Goal: Find specific page/section: Find specific page/section

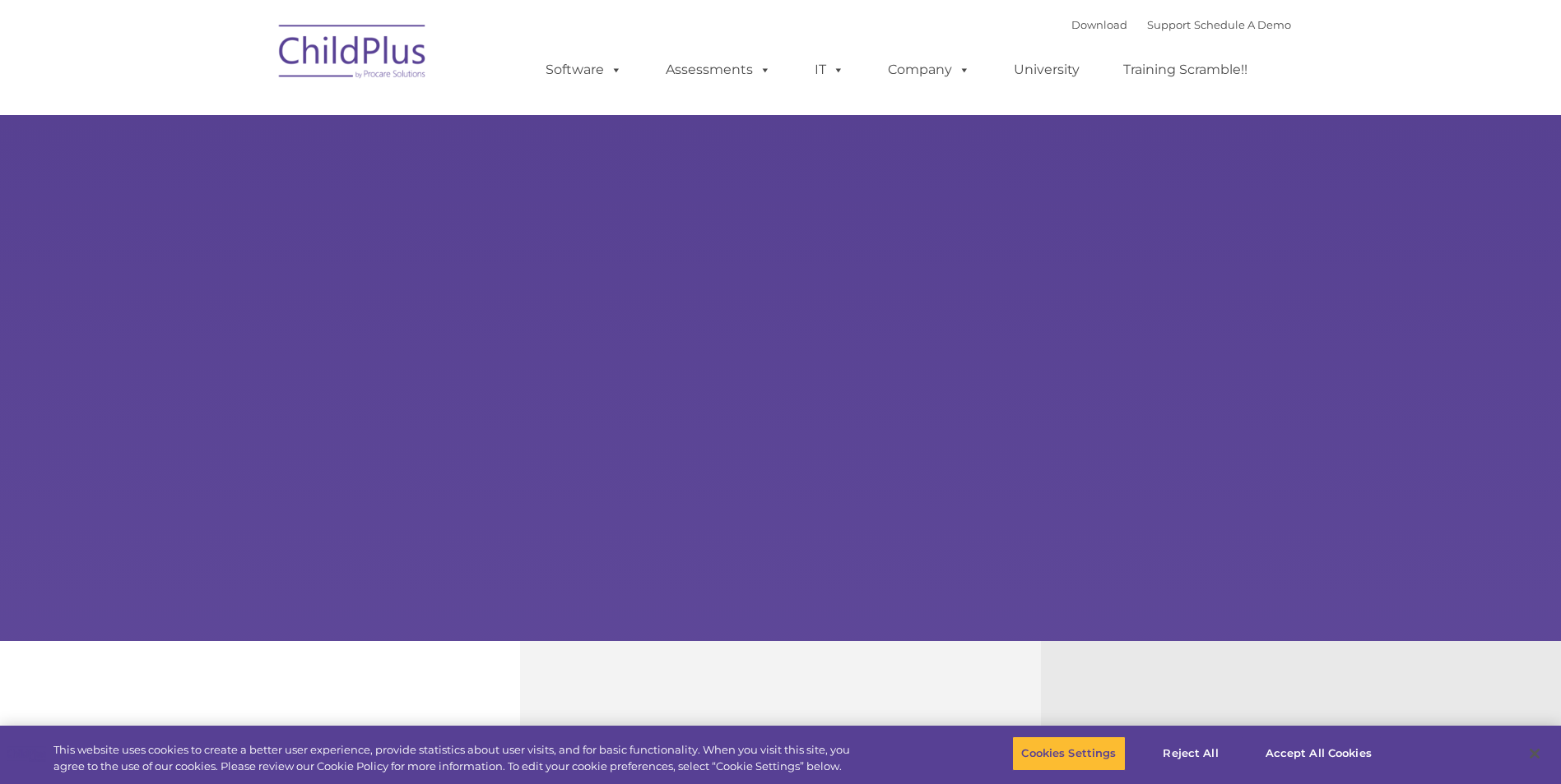
select select "MEDIUM"
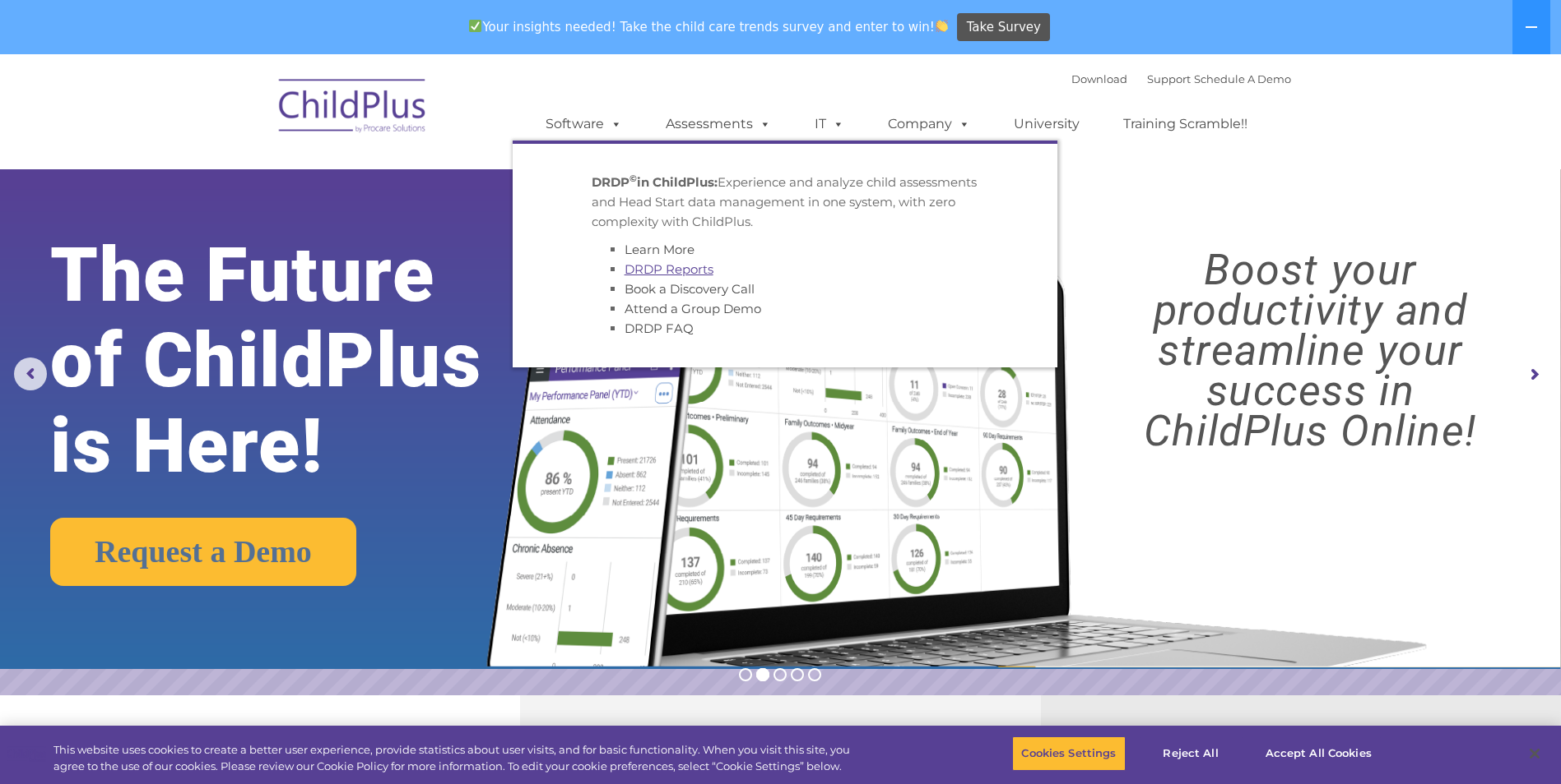
click at [685, 269] on link "DRDP Reports" at bounding box center [669, 269] width 89 height 16
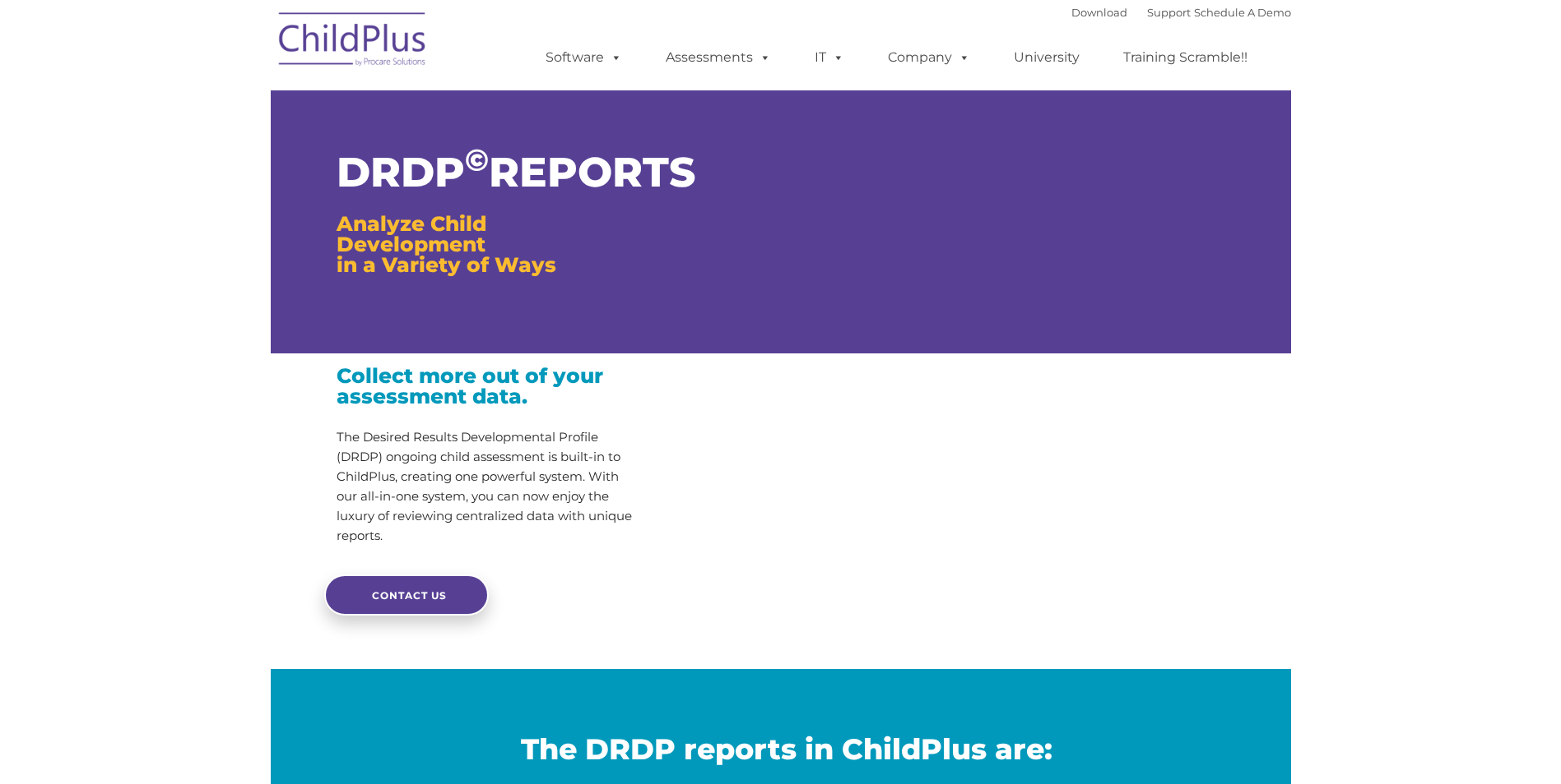
type input ""
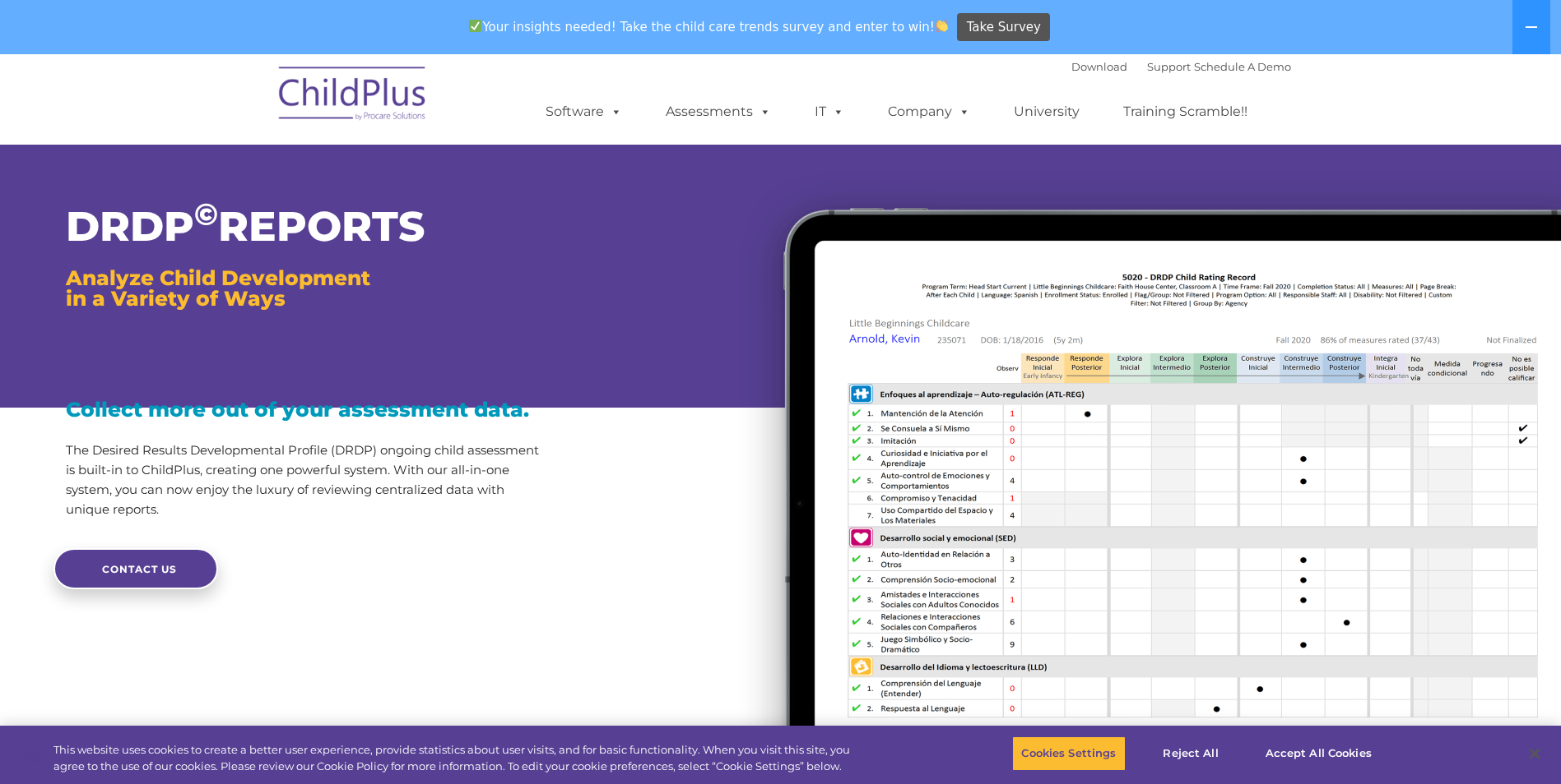
click at [703, 296] on div at bounding box center [1060, 509] width 1000 height 713
